Goal: Information Seeking & Learning: Understand process/instructions

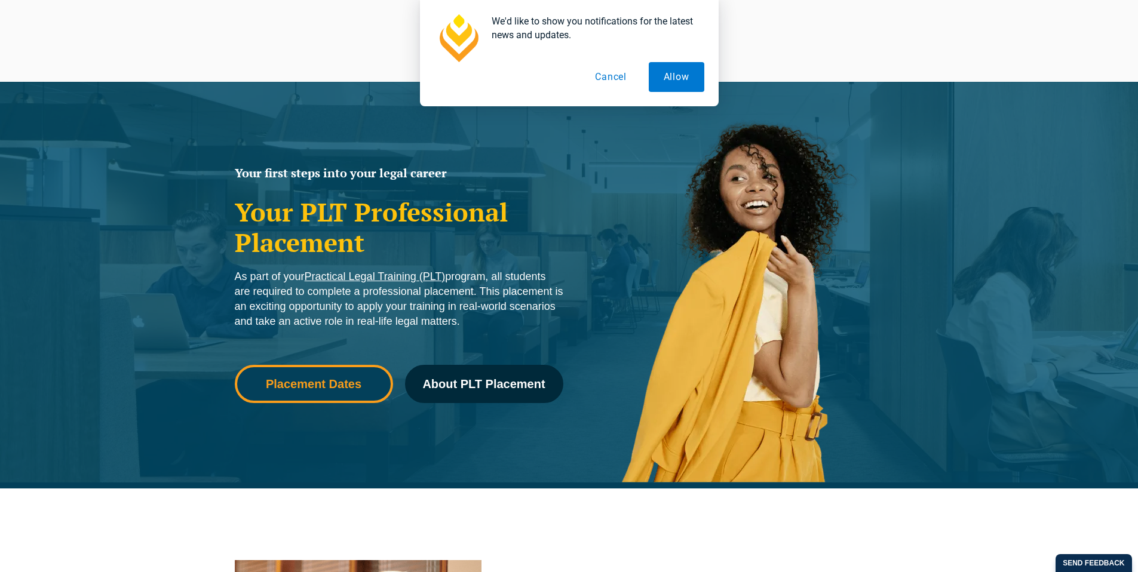
click at [314, 391] on link "Placement Dates" at bounding box center [314, 384] width 158 height 38
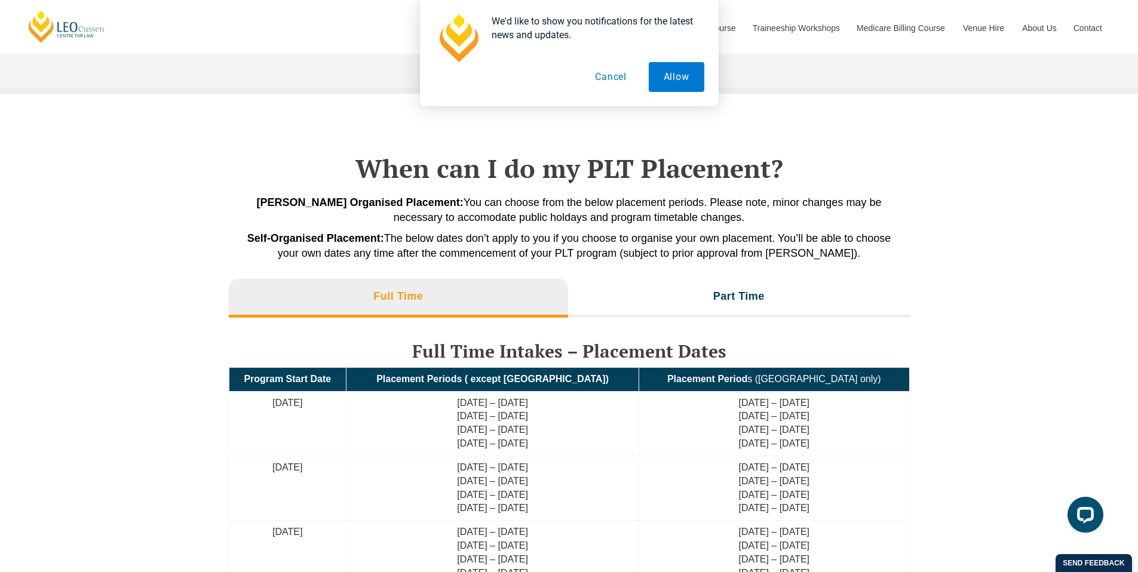
scroll to position [2466, 0]
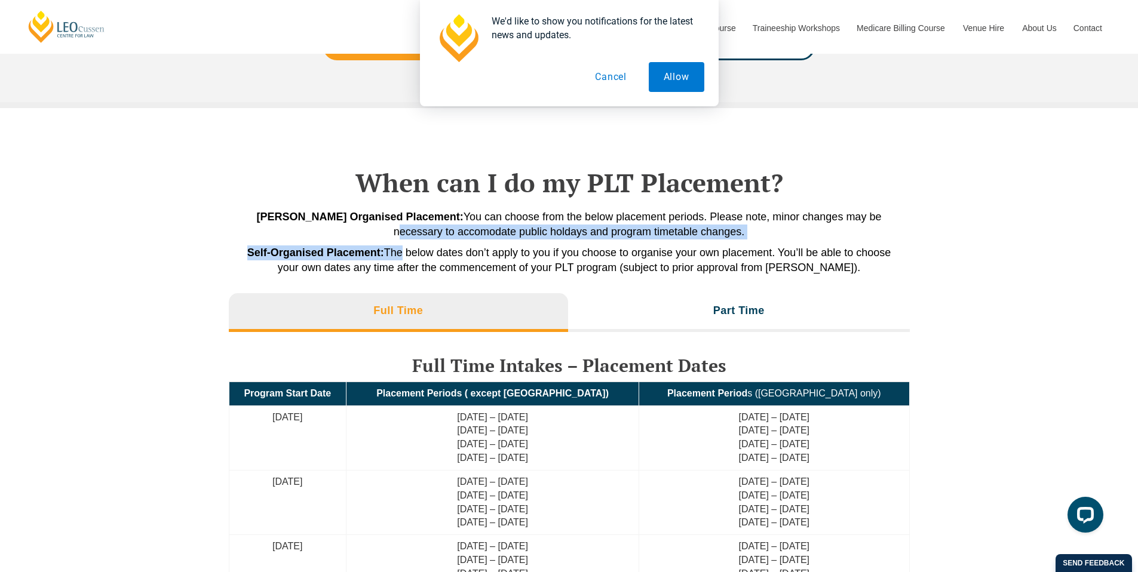
drag, startPoint x: 385, startPoint y: 235, endPoint x: 417, endPoint y: 260, distance: 40.9
click at [417, 260] on div "[PERSON_NAME] Organised Placement: You can choose from the below placement peri…" at bounding box center [569, 243] width 681 height 66
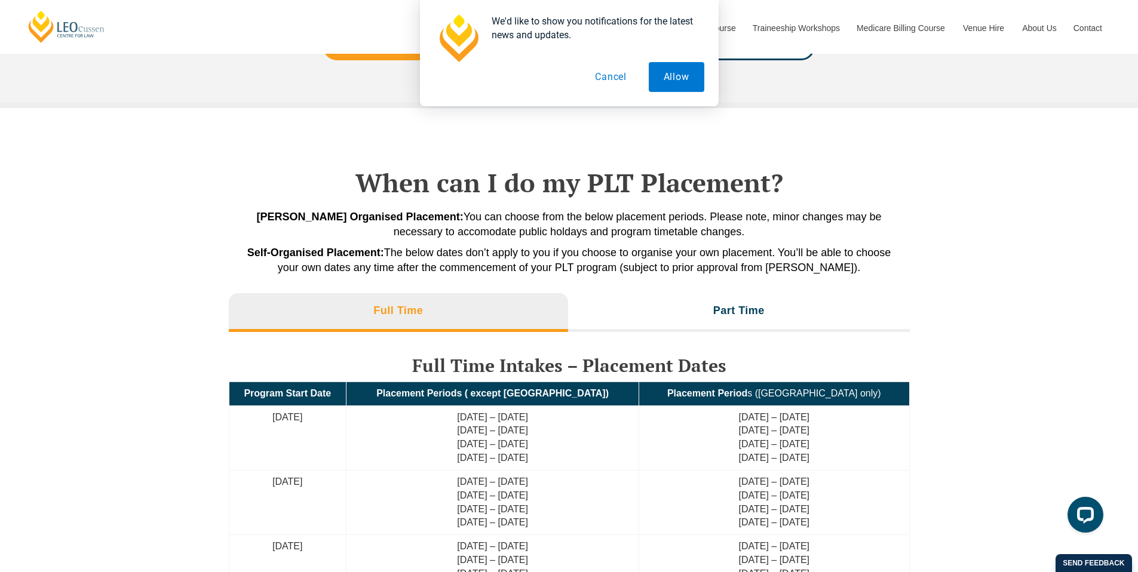
click at [460, 267] on span "Self-Organised Placement: The below dates don’t apply to you if you choose to o…" at bounding box center [569, 260] width 644 height 27
click at [657, 313] on li "Part Time" at bounding box center [739, 312] width 342 height 38
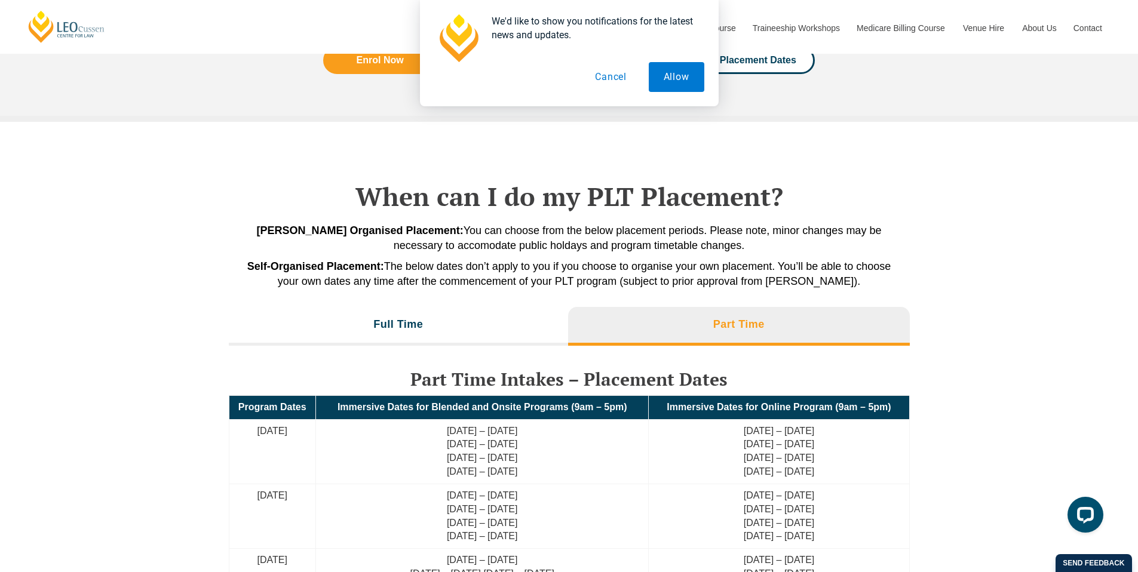
scroll to position [1880, 0]
